Goal: Obtain resource: Download file/media

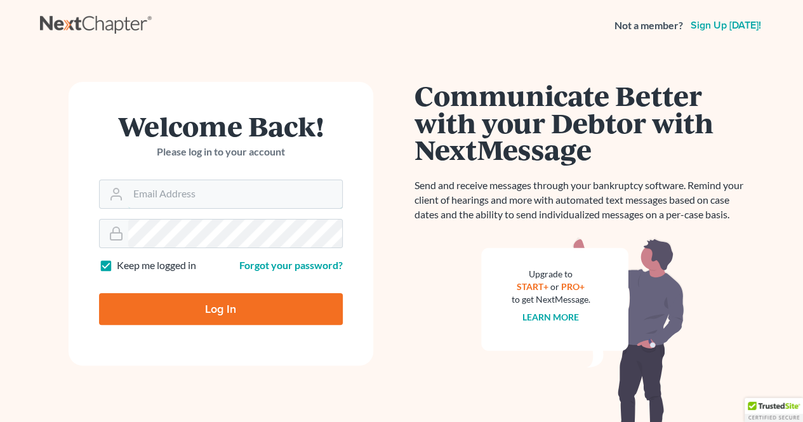
click at [206, 187] on input "Email Address" at bounding box center [235, 194] width 214 height 28
paste input "Nextchapter-jmsalelaw@gmail.com Mykids05$"
drag, startPoint x: 279, startPoint y: 194, endPoint x: 441, endPoint y: 204, distance: 162.1
click at [441, 204] on div "Welcome Back! Please log in to your account Email Address Nextchapter-jmsalelaw…" at bounding box center [401, 254] width 723 height 407
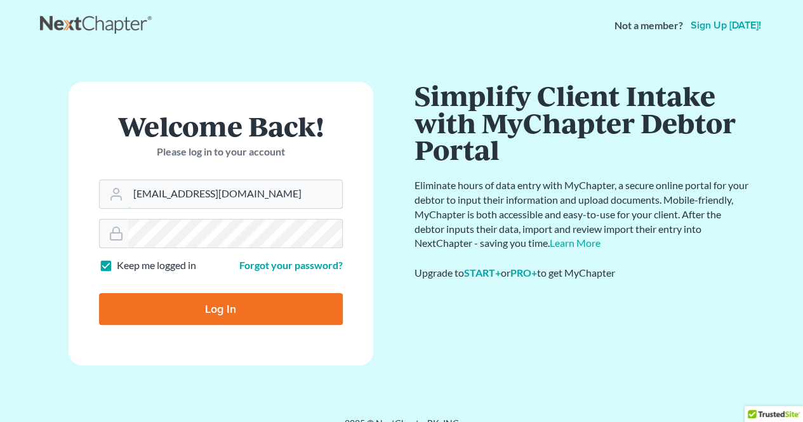
scroll to position [0, 0]
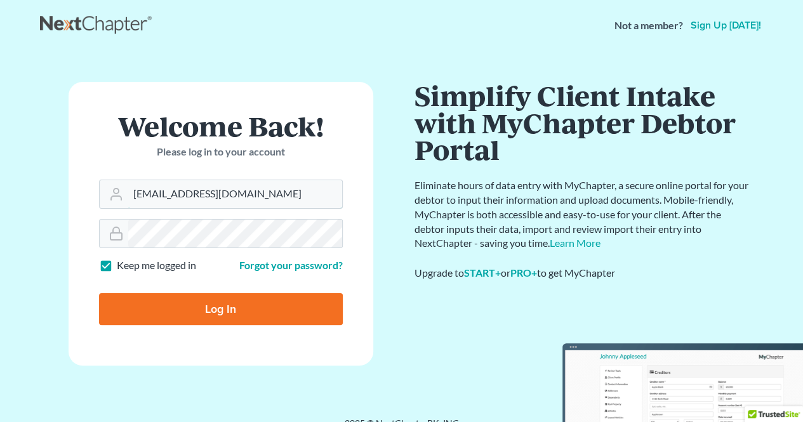
drag, startPoint x: 190, startPoint y: 195, endPoint x: 67, endPoint y: 194, distance: 122.5
click at [67, 194] on div "Welcome Back! Please log in to your account Email Address Nextchapter-jmsalelaw…" at bounding box center [221, 234] width 362 height 305
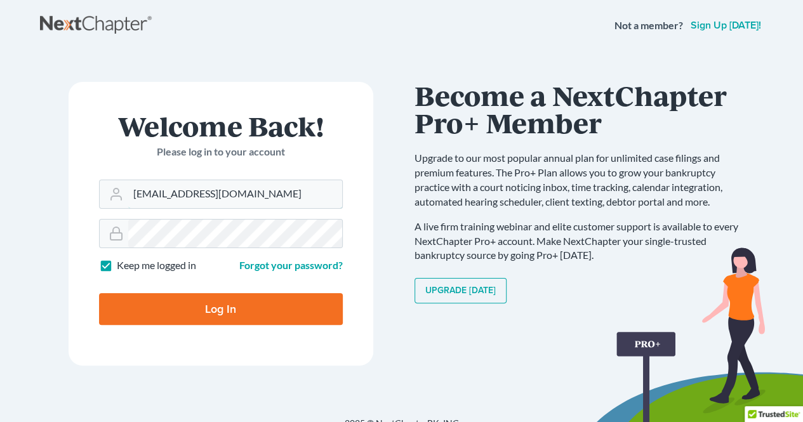
type input "[EMAIL_ADDRESS][DOMAIN_NAME]"
click at [202, 312] on input "Log In" at bounding box center [221, 309] width 244 height 32
type input "Thinking..."
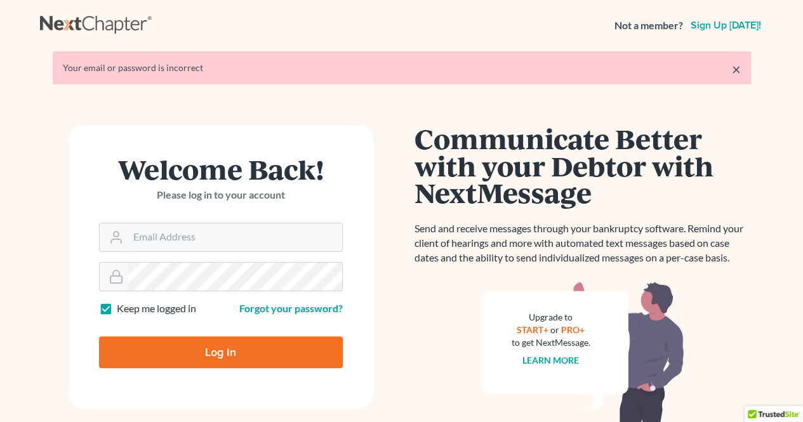
click at [162, 238] on input "Email Address" at bounding box center [235, 237] width 214 height 28
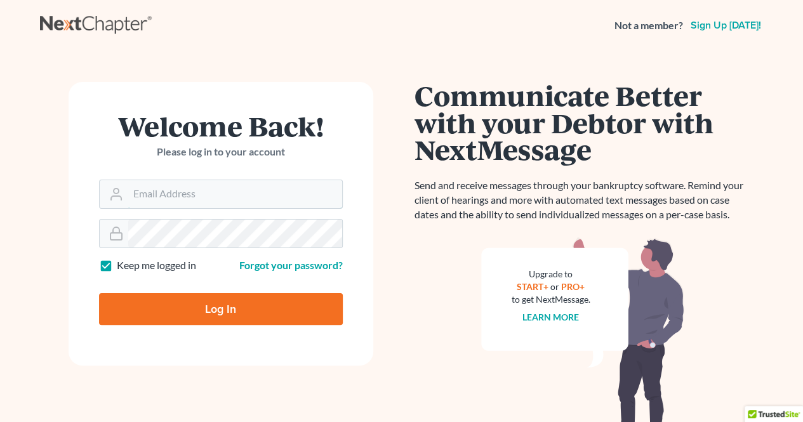
click at [296, 191] on input "Email Address" at bounding box center [235, 194] width 214 height 28
paste input "Nextchapter-jmsalelaw@gmail.com"
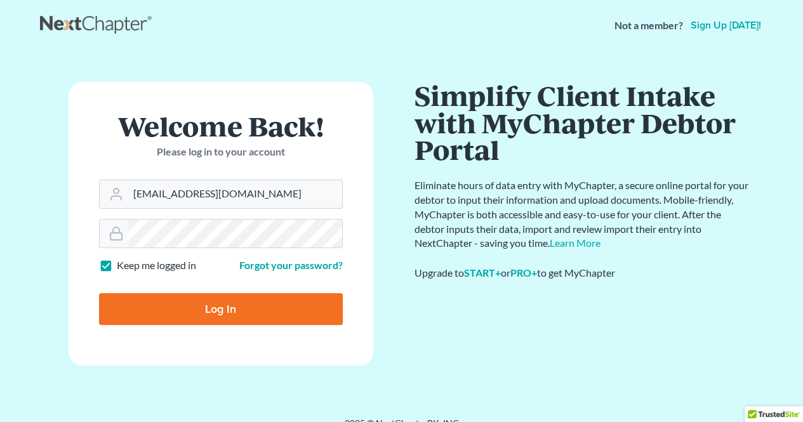
type input "Nextchapter-jmsalelaw@gmail.com"
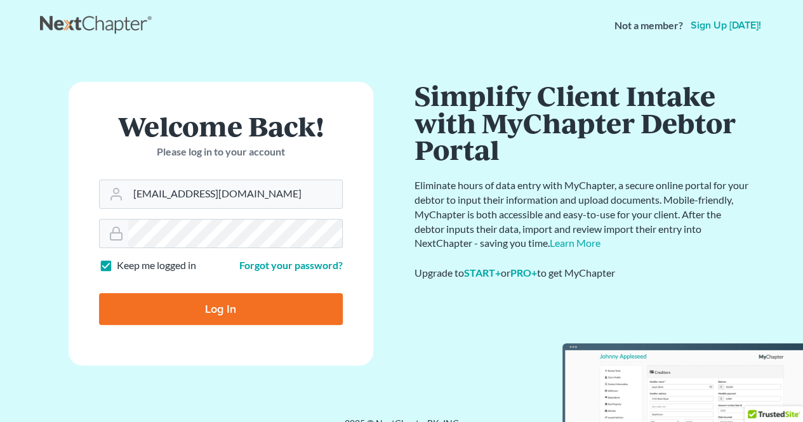
click at [270, 298] on input "Log In" at bounding box center [221, 309] width 244 height 32
type input "Thinking..."
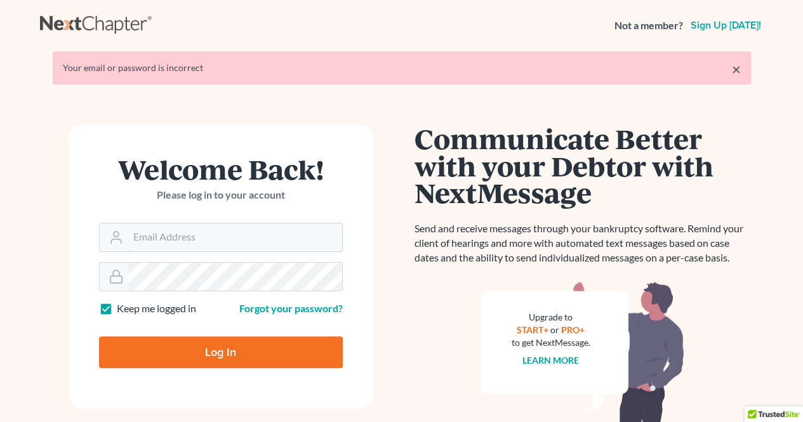
click at [215, 240] on input "Email Address" at bounding box center [235, 237] width 214 height 28
paste input "Mykids05$"
type input "Mykids05$"
drag, startPoint x: 200, startPoint y: 239, endPoint x: 111, endPoint y: 249, distance: 89.4
click at [111, 249] on div "Mykids05$" at bounding box center [221, 237] width 244 height 29
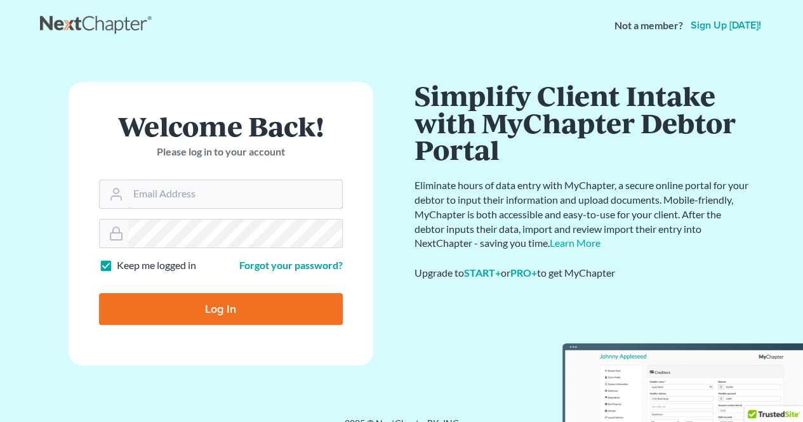
click at [200, 198] on input "Email Address" at bounding box center [235, 194] width 214 height 28
paste input "[EMAIL_ADDRESS][DOMAIN_NAME]"
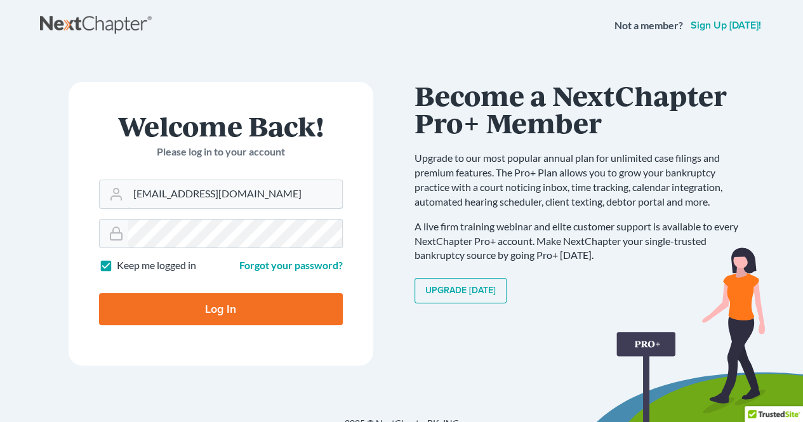
type input "[EMAIL_ADDRESS][DOMAIN_NAME]"
click at [218, 312] on input "Log In" at bounding box center [221, 309] width 244 height 32
type input "Thinking..."
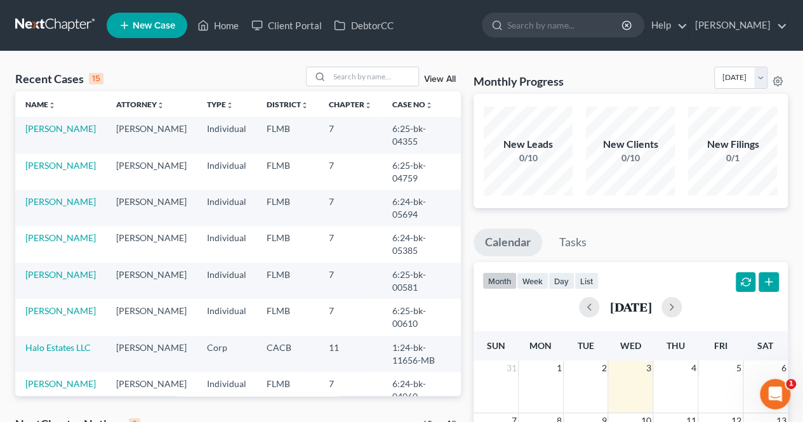
click at [508, 22] on input "search" at bounding box center [565, 24] width 116 height 23
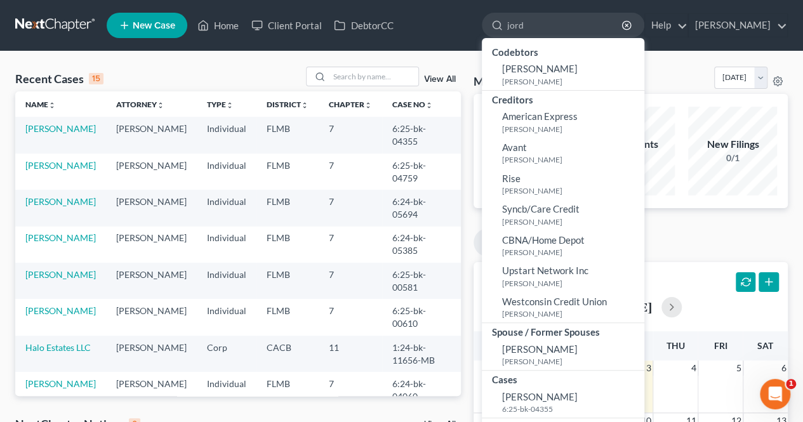
type input "jord"
click at [528, 397] on span "Jordheim, Stacey" at bounding box center [540, 396] width 76 height 11
select select "2"
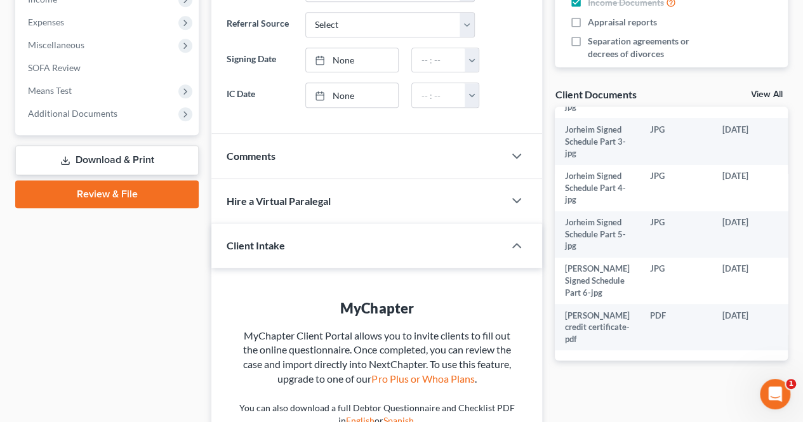
scroll to position [417, 0]
click at [517, 196] on icon "button" at bounding box center [516, 201] width 15 height 15
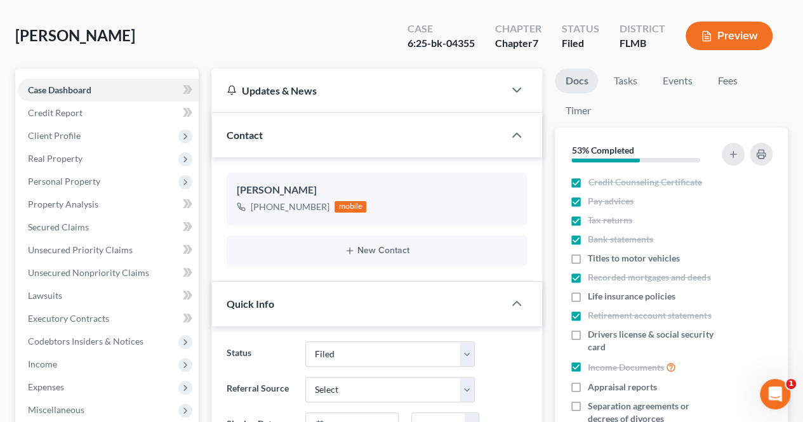
scroll to position [50, 0]
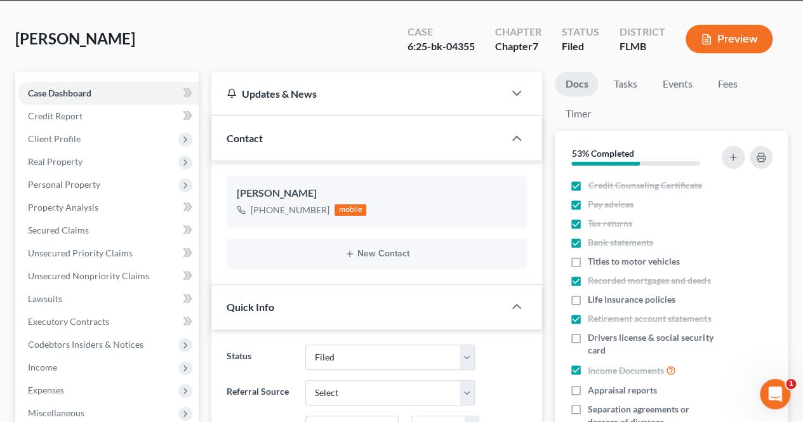
drag, startPoint x: 438, startPoint y: 126, endPoint x: 396, endPoint y: 119, distance: 42.4
click at [438, 126] on div "Contact" at bounding box center [357, 138] width 292 height 44
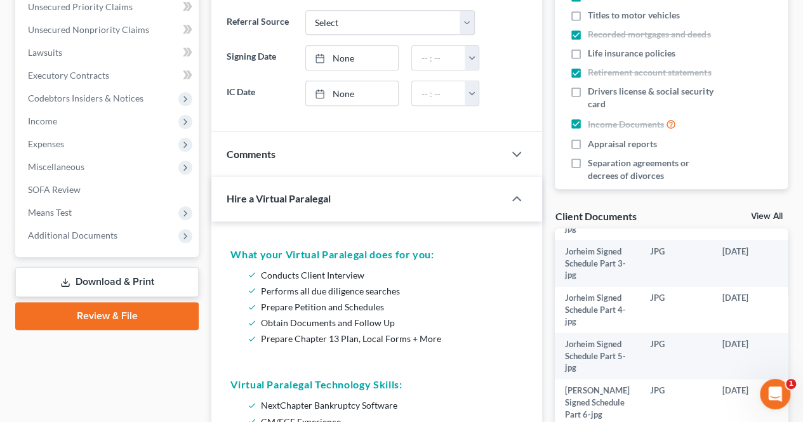
scroll to position [300, 0]
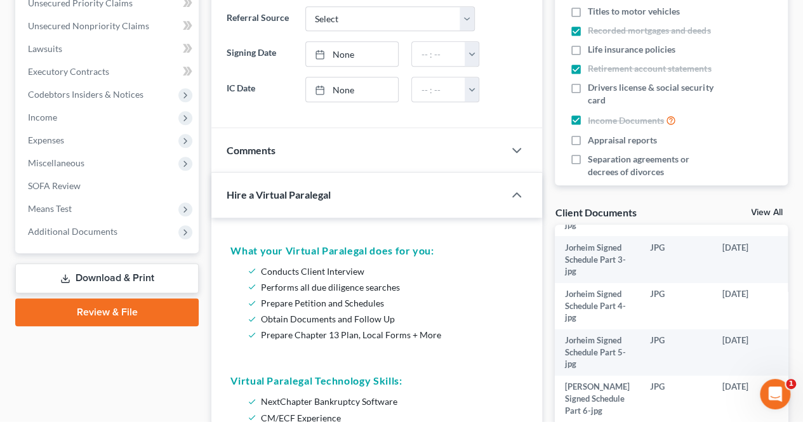
click at [150, 282] on link "Download & Print" at bounding box center [106, 278] width 183 height 30
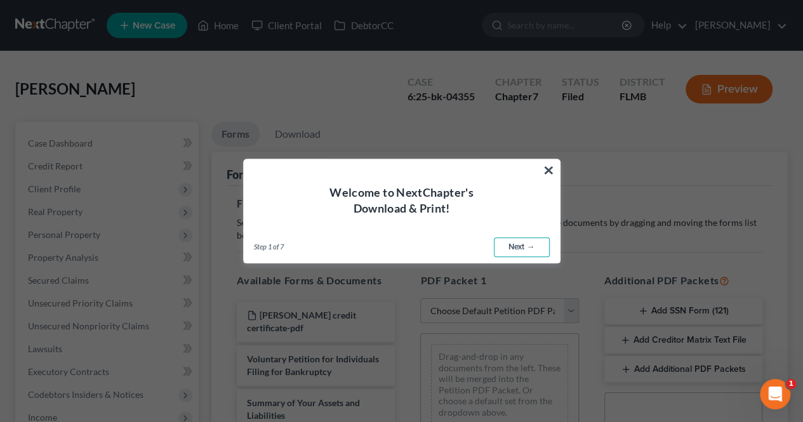
click at [518, 242] on link "Next →" at bounding box center [522, 247] width 56 height 20
select select "0"
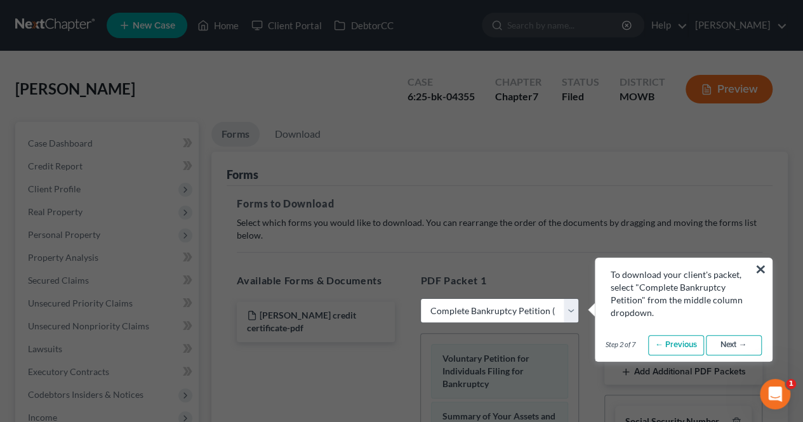
click at [728, 345] on link "Next →" at bounding box center [734, 345] width 56 height 20
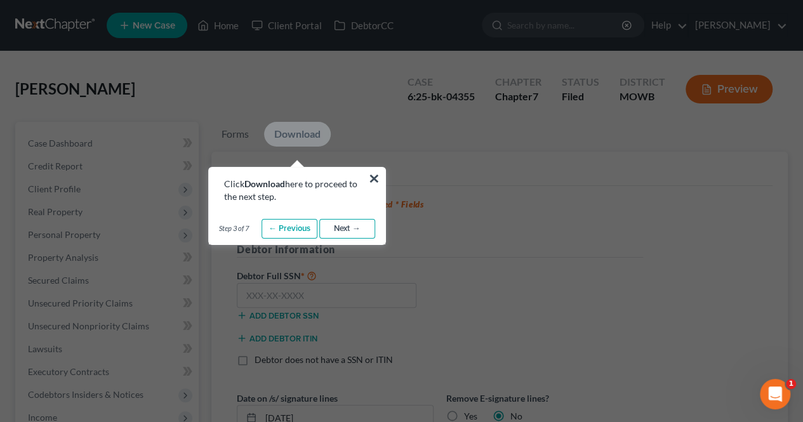
click at [349, 226] on link "Next →" at bounding box center [347, 229] width 56 height 20
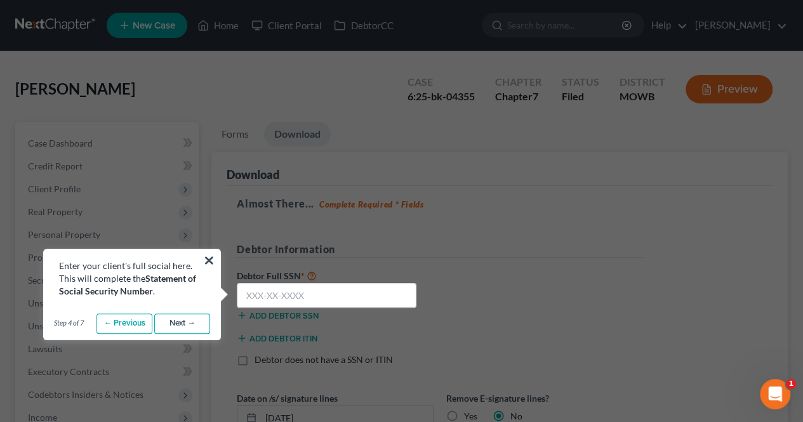
click at [185, 327] on link "Next →" at bounding box center [182, 323] width 56 height 20
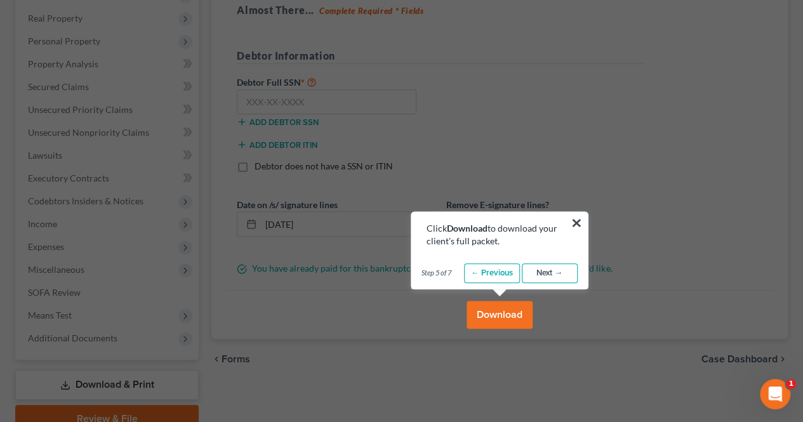
scroll to position [194, 0]
click at [557, 270] on link "Next →" at bounding box center [550, 273] width 56 height 20
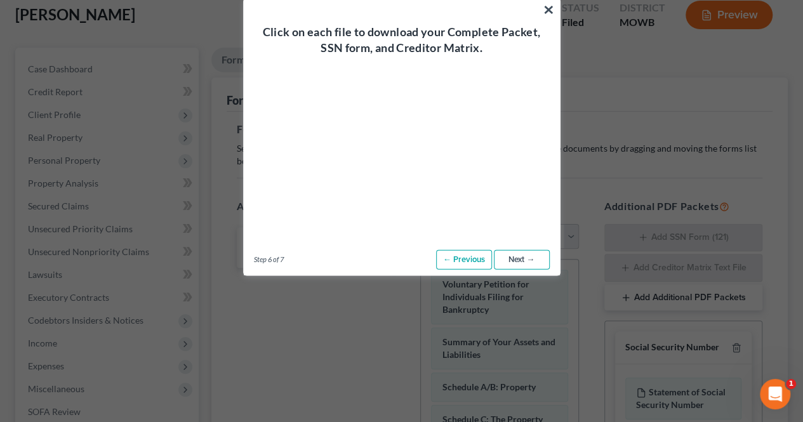
scroll to position [61, 0]
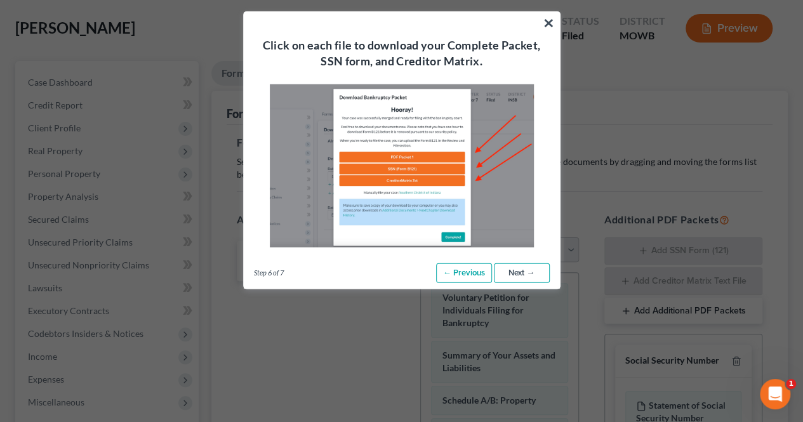
click at [527, 265] on link "Next →" at bounding box center [522, 273] width 56 height 20
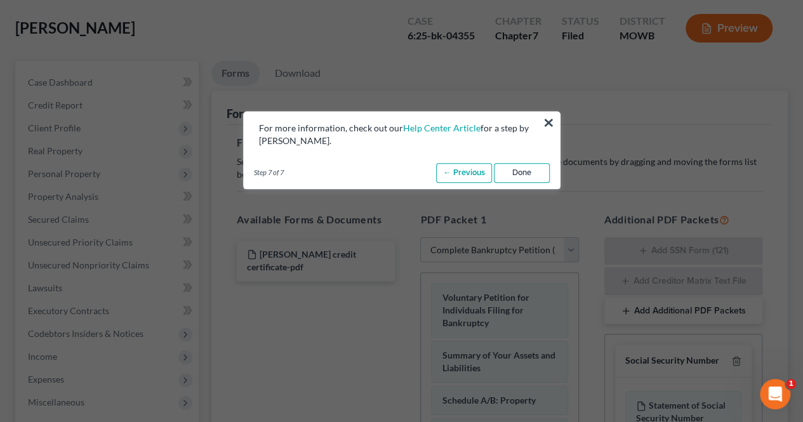
click at [536, 169] on link "Done" at bounding box center [522, 173] width 56 height 20
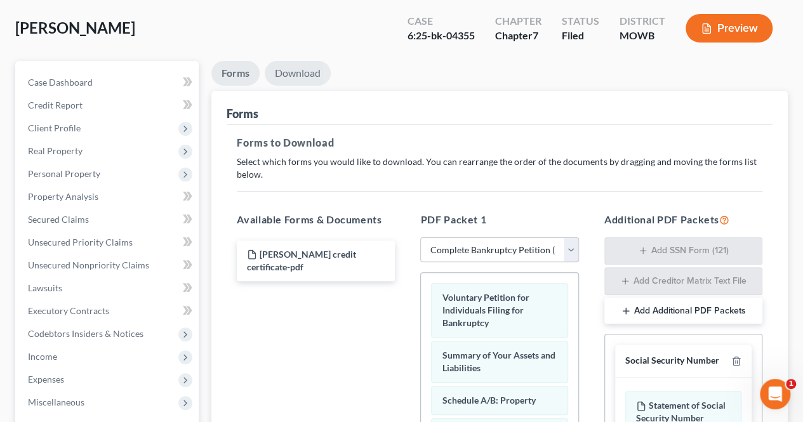
click at [302, 72] on link "Download" at bounding box center [298, 73] width 66 height 25
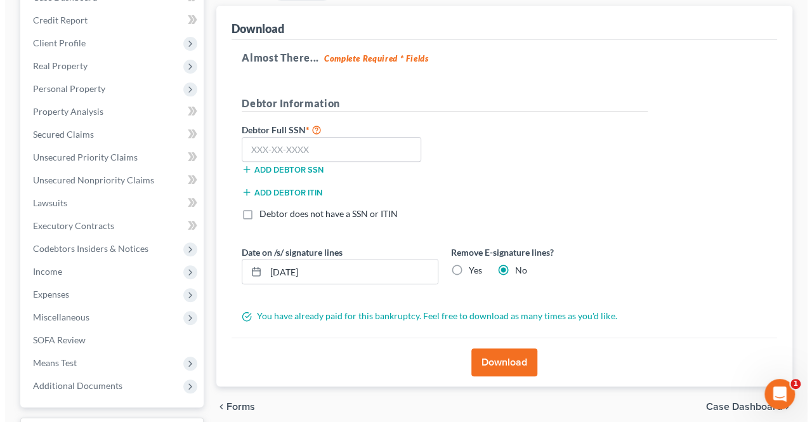
scroll to position [147, 0]
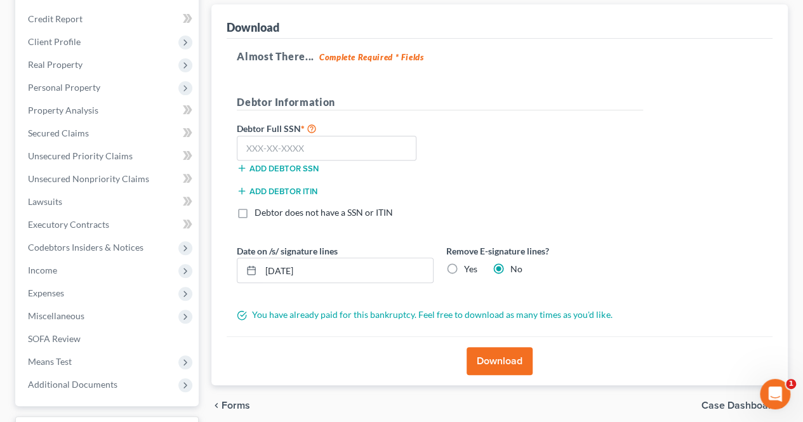
click at [496, 368] on button "Download" at bounding box center [499, 361] width 66 height 28
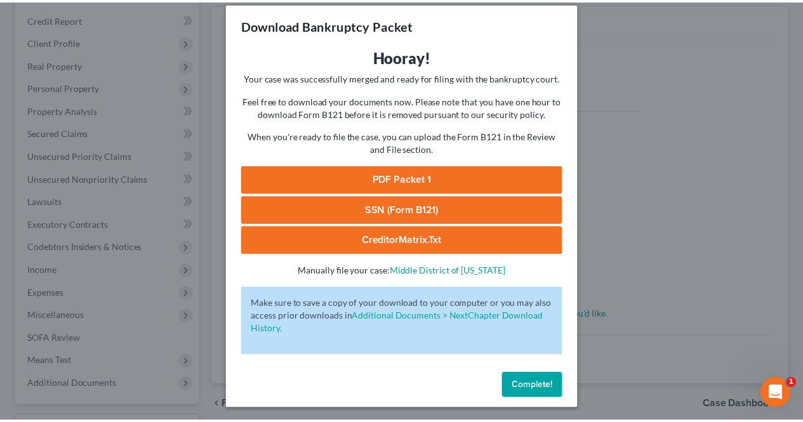
scroll to position [14, 0]
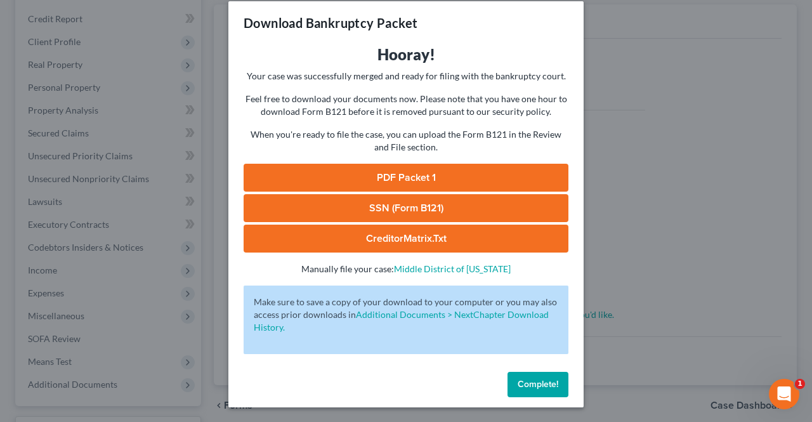
drag, startPoint x: 537, startPoint y: 384, endPoint x: 443, endPoint y: 350, distance: 100.8
click at [443, 350] on div "Download Bankruptcy Packet Hooray! Your case was successfully merged and ready …" at bounding box center [405, 204] width 355 height 406
click at [528, 382] on span "Complete!" at bounding box center [538, 384] width 41 height 11
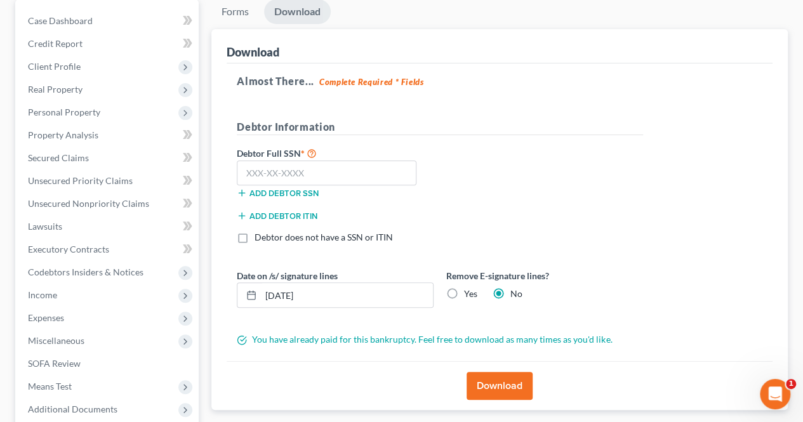
scroll to position [0, 0]
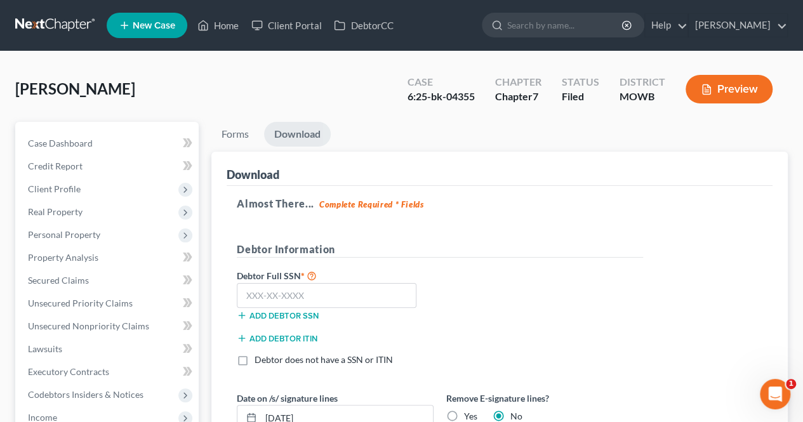
click at [688, 127] on ul "Forms Download" at bounding box center [499, 137] width 576 height 30
click at [778, 19] on link "[PERSON_NAME]" at bounding box center [737, 25] width 98 height 23
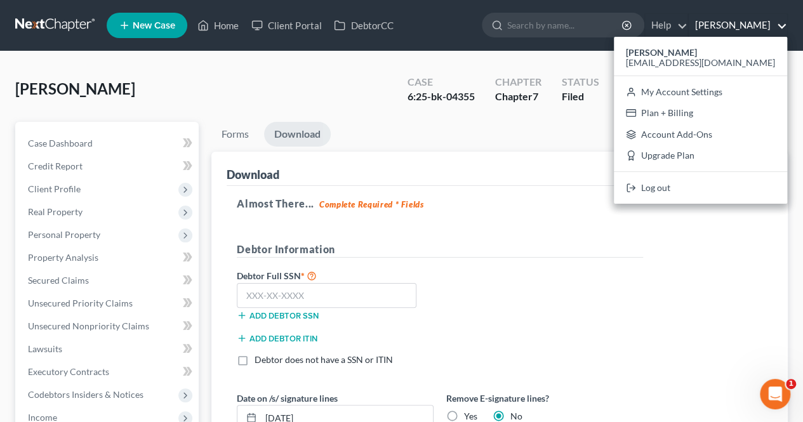
click at [294, 107] on div "Jordheim, Stacey Upgraded Case 6:25-bk-04355 Chapter Chapter 7 Status Filed Dis…" at bounding box center [401, 94] width 772 height 55
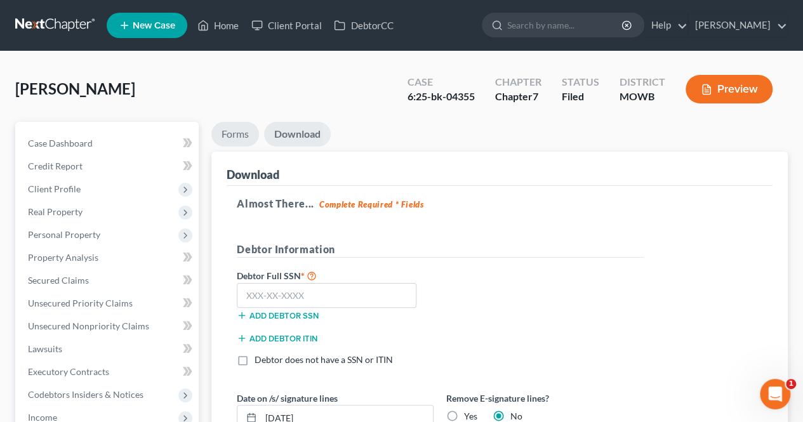
click at [226, 135] on link "Forms" at bounding box center [235, 134] width 48 height 25
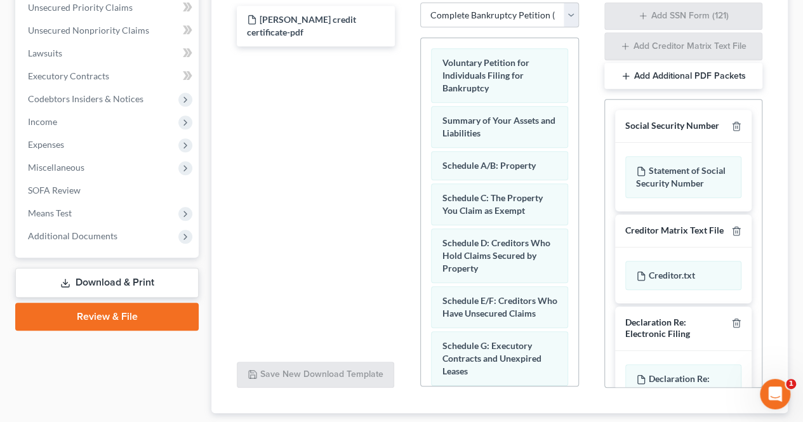
scroll to position [374, 0]
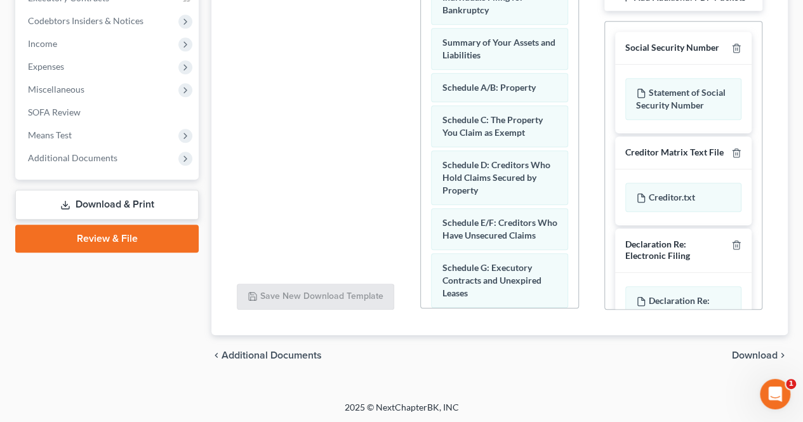
click at [766, 350] on span "Download" at bounding box center [755, 355] width 46 height 10
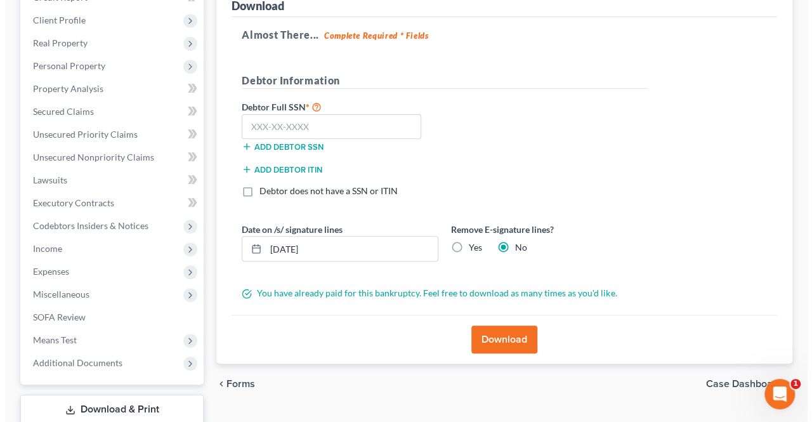
scroll to position [251, 0]
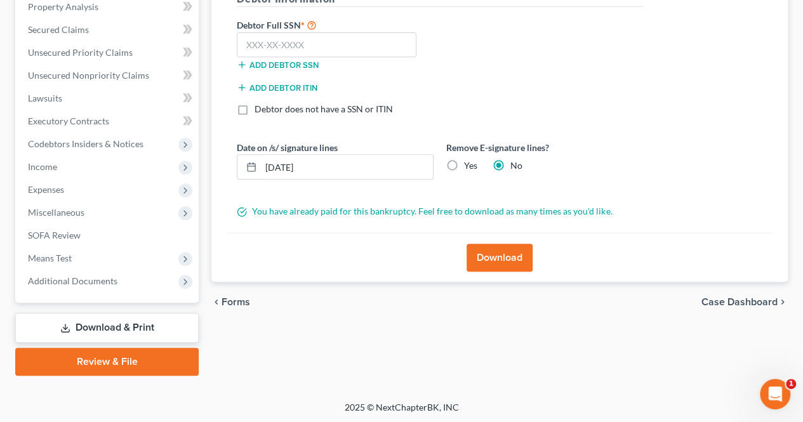
click at [179, 323] on link "Download & Print" at bounding box center [106, 328] width 183 height 30
click at [499, 258] on button "Download" at bounding box center [499, 258] width 66 height 28
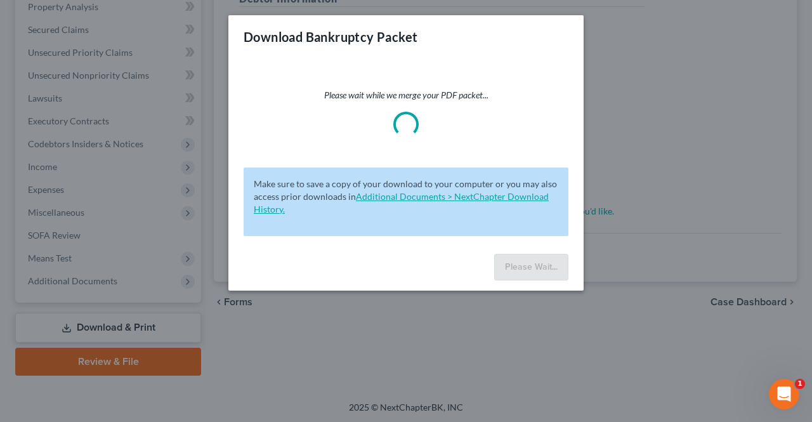
click at [520, 194] on link "Additional Documents > NextChapter Download History." at bounding box center [401, 202] width 295 height 23
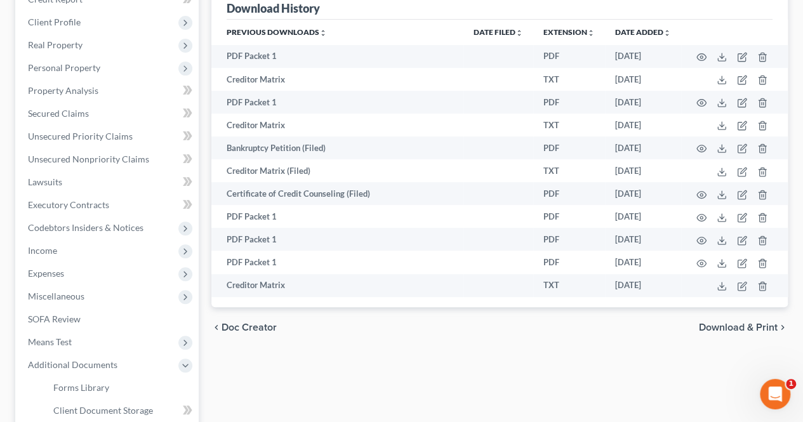
scroll to position [168, 0]
click at [720, 261] on polyline at bounding box center [721, 262] width 4 height 2
click at [719, 286] on icon at bounding box center [721, 285] width 10 height 10
click at [779, 390] on icon "Open Intercom Messenger" at bounding box center [775, 394] width 21 height 21
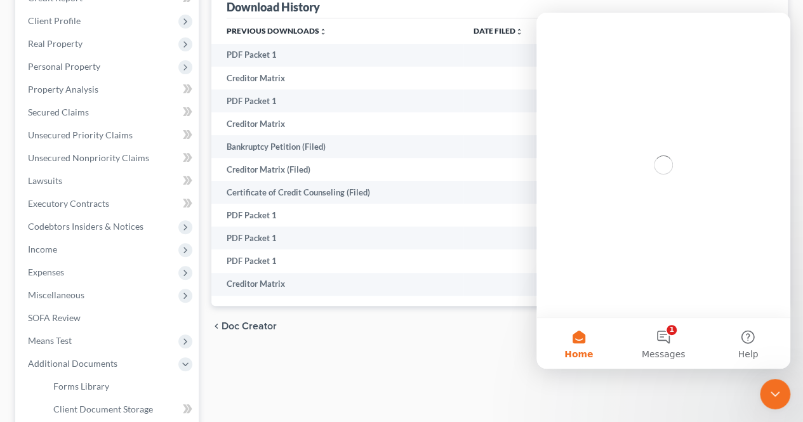
scroll to position [0, 0]
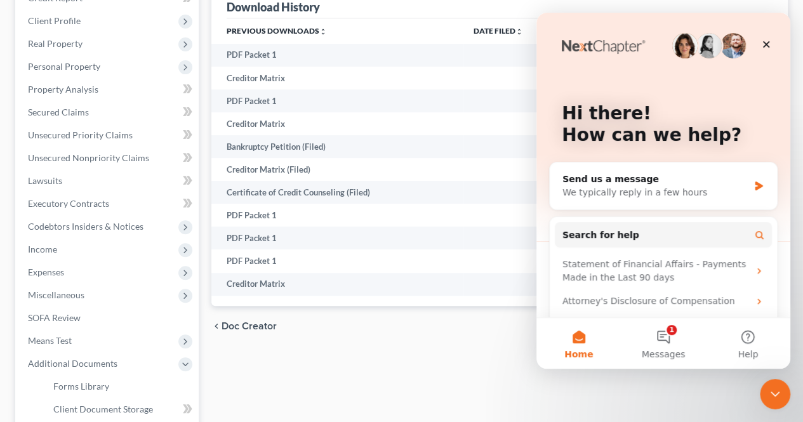
click at [662, 334] on button "1 Messages" at bounding box center [662, 343] width 84 height 51
